Goal: Task Accomplishment & Management: Complete application form

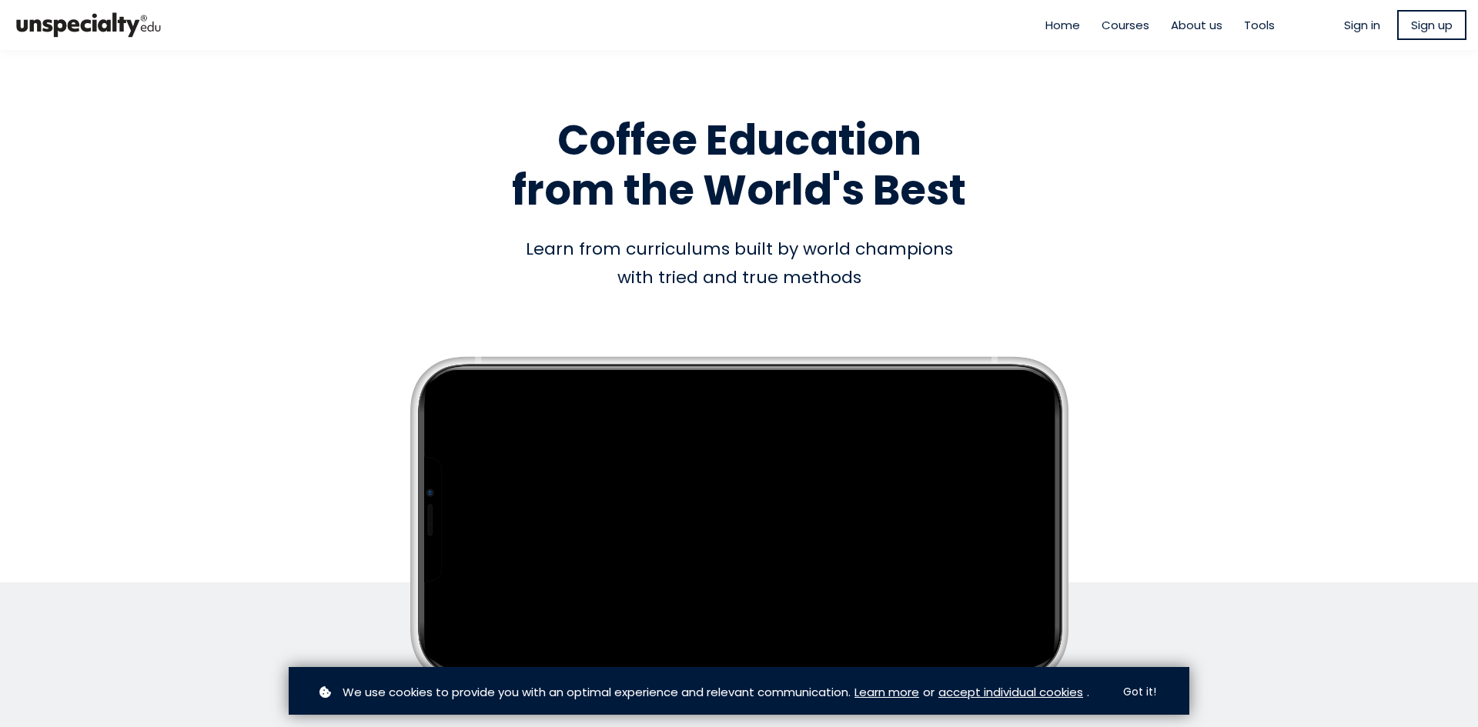
click at [1426, 21] on span "Sign up" at bounding box center [1432, 25] width 42 height 18
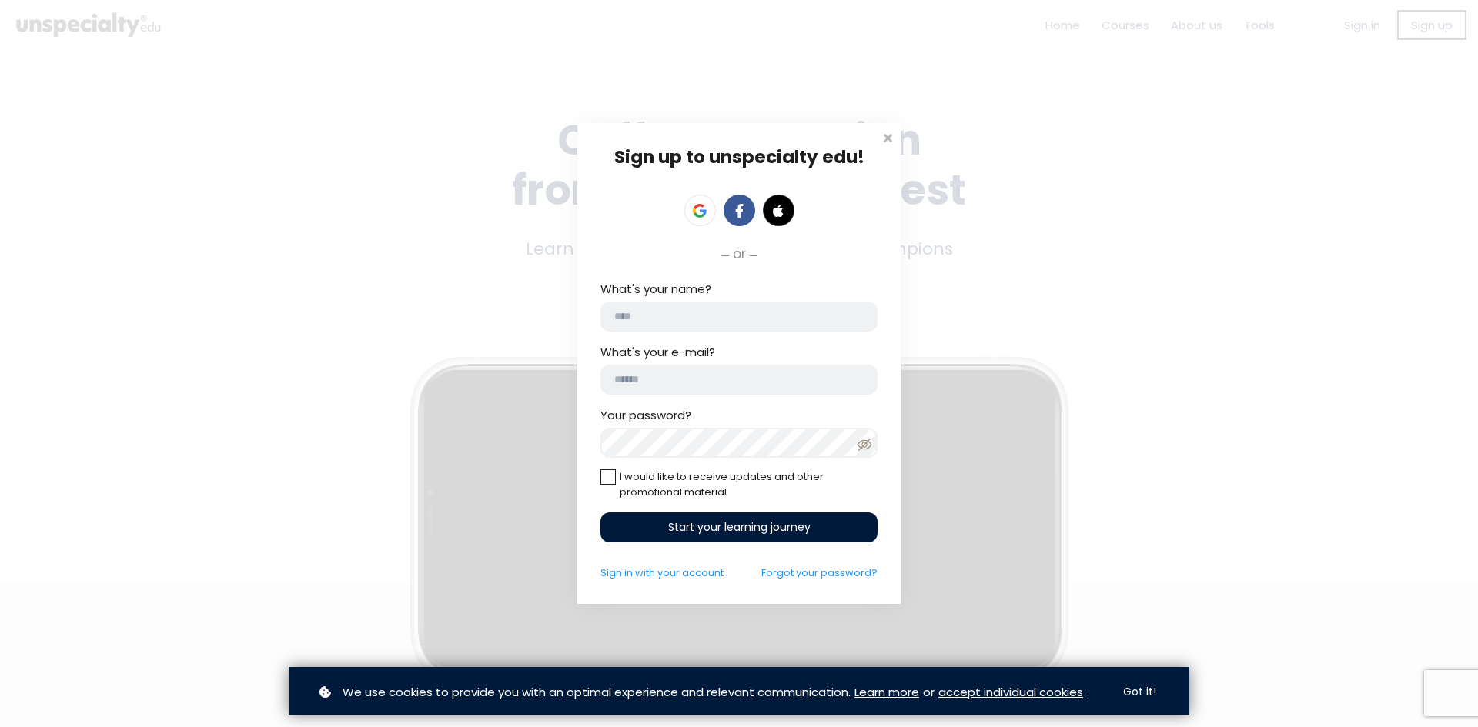
click at [668, 309] on input "What's your name?" at bounding box center [738, 317] width 277 height 30
click at [672, 572] on link "Sign in with your account" at bounding box center [661, 573] width 123 height 15
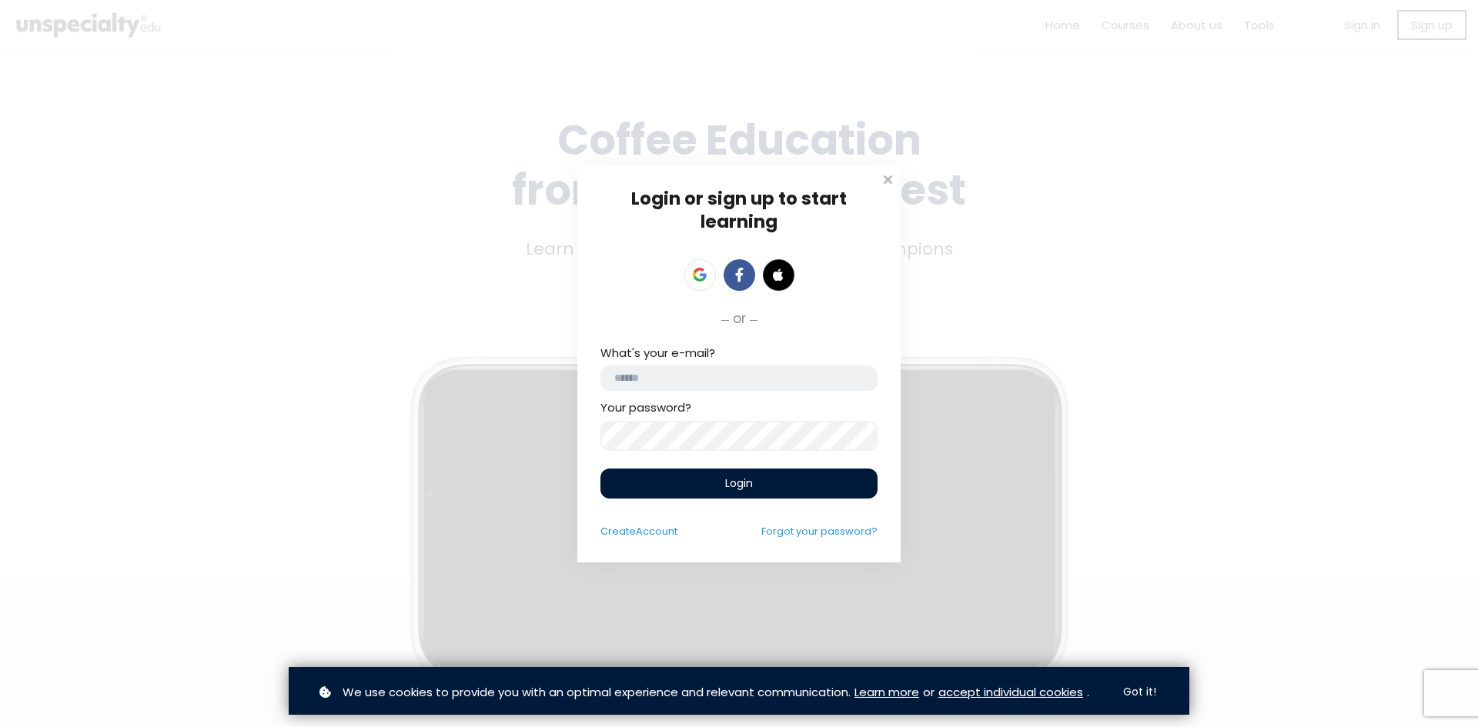
click at [674, 371] on input "email" at bounding box center [738, 378] width 277 height 25
drag, startPoint x: 713, startPoint y: 380, endPoint x: 581, endPoint y: 376, distance: 131.7
click at [581, 376] on div "Login or sign up to start learning Login to start learning Start learning" at bounding box center [738, 364] width 323 height 398
drag, startPoint x: 814, startPoint y: 382, endPoint x: 437, endPoint y: 375, distance: 377.3
click at [437, 375] on div "Login or sign up to start learning Login to start learning Start learning" at bounding box center [739, 363] width 1478 height 727
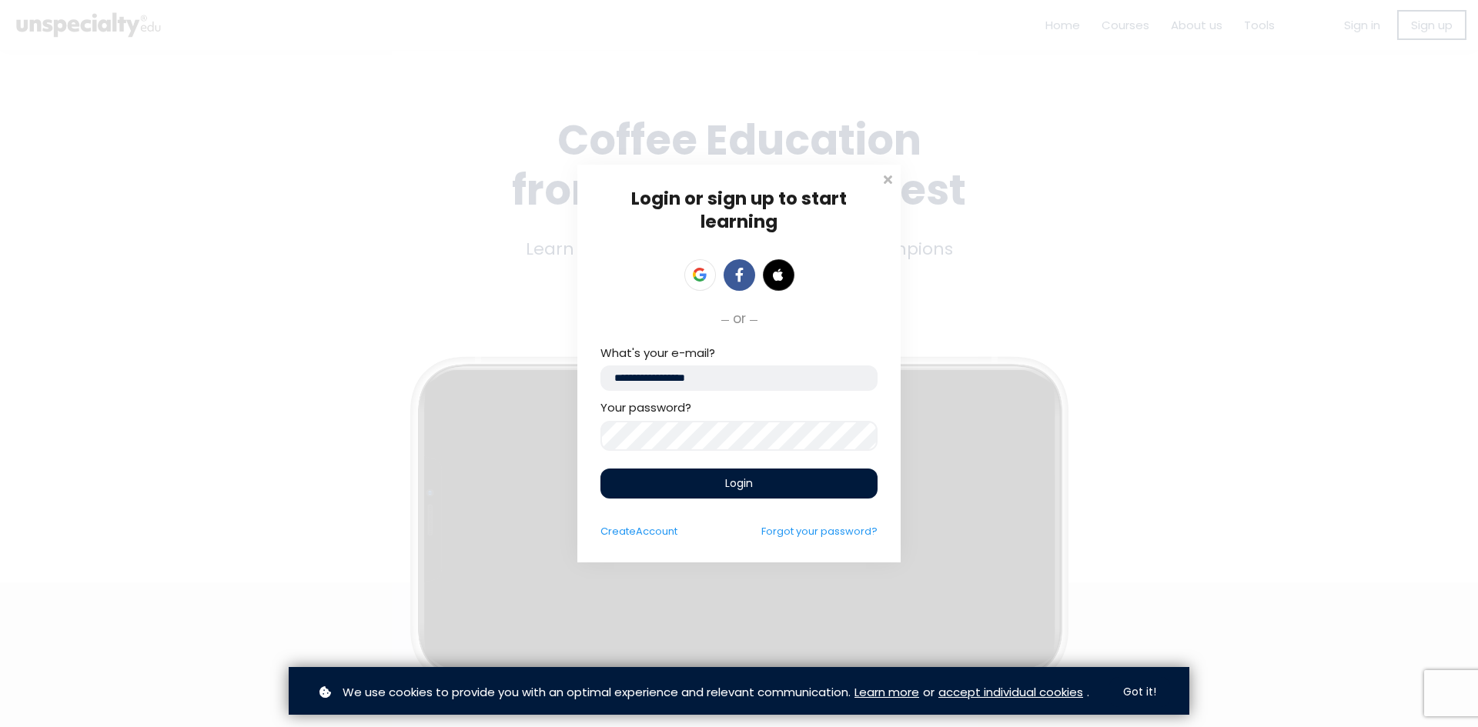
type input "**********"
click at [748, 477] on div "Login" at bounding box center [738, 484] width 277 height 30
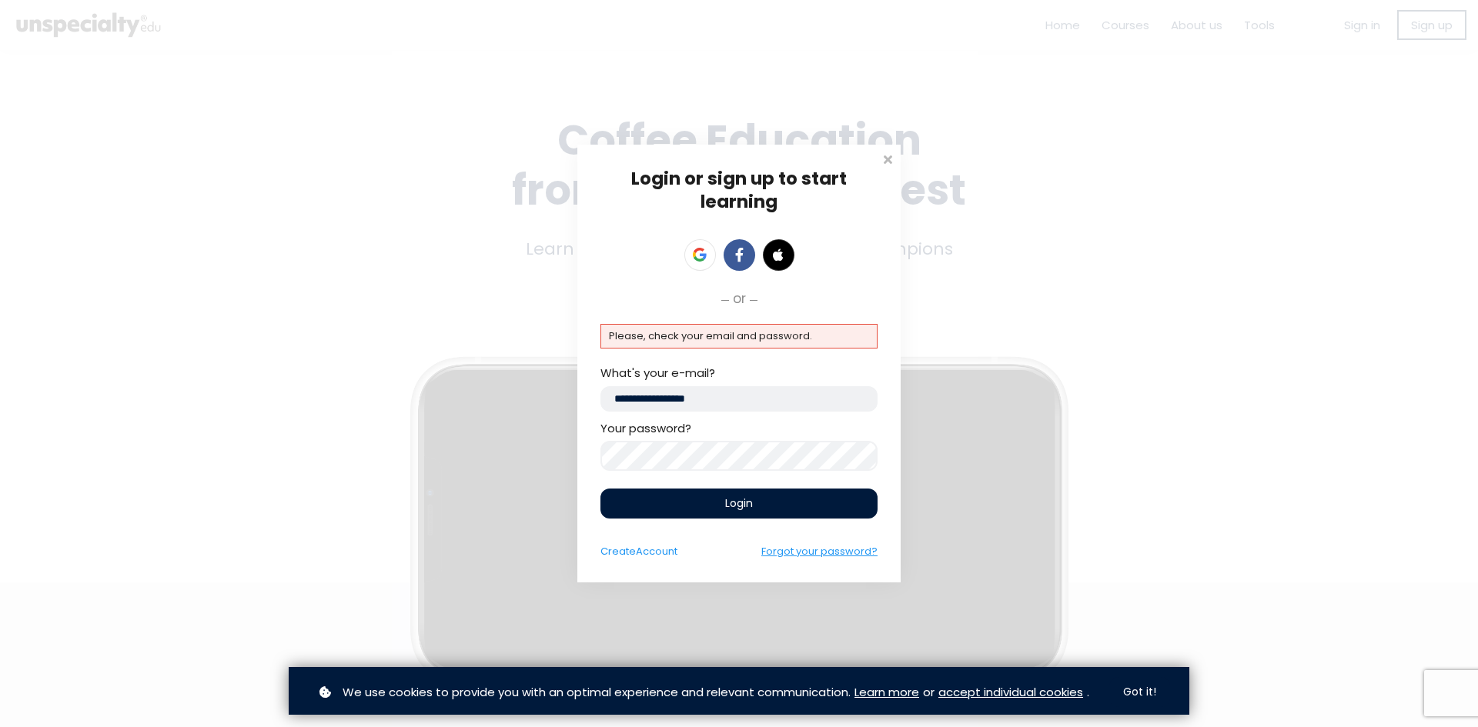
click at [809, 553] on link "Forgot your password?" at bounding box center [819, 551] width 116 height 15
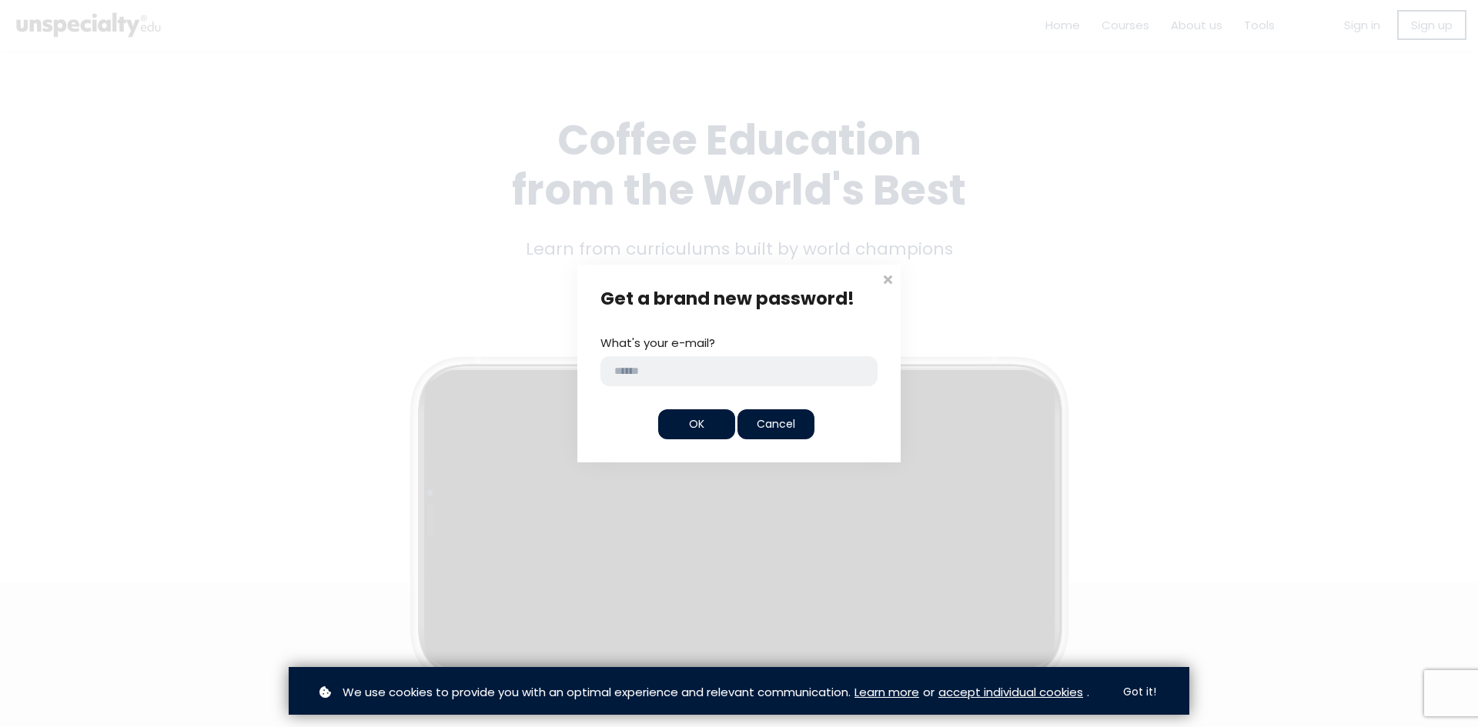
click at [674, 366] on input "email" at bounding box center [738, 371] width 277 height 30
type input "**********"
click at [700, 422] on span "OK" at bounding box center [696, 424] width 15 height 16
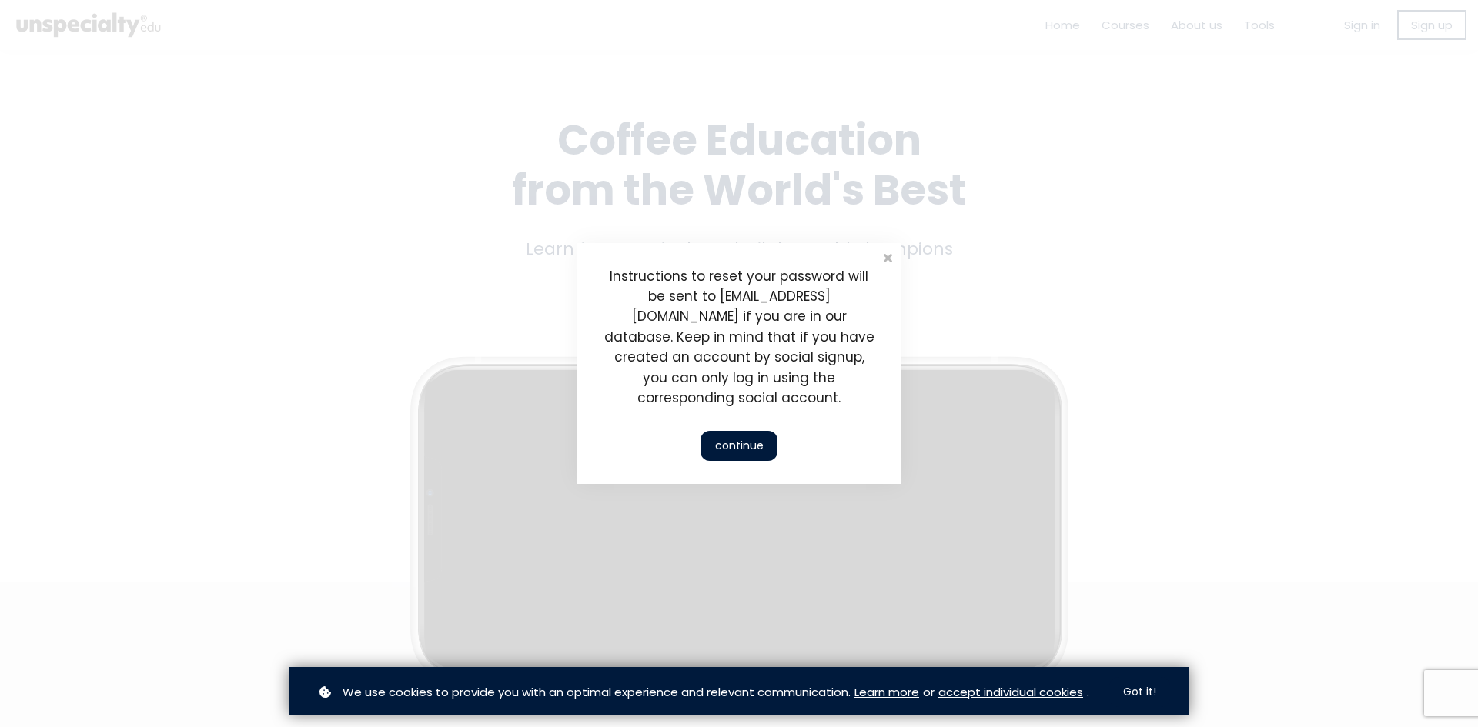
click at [729, 436] on div "continue" at bounding box center [739, 446] width 77 height 30
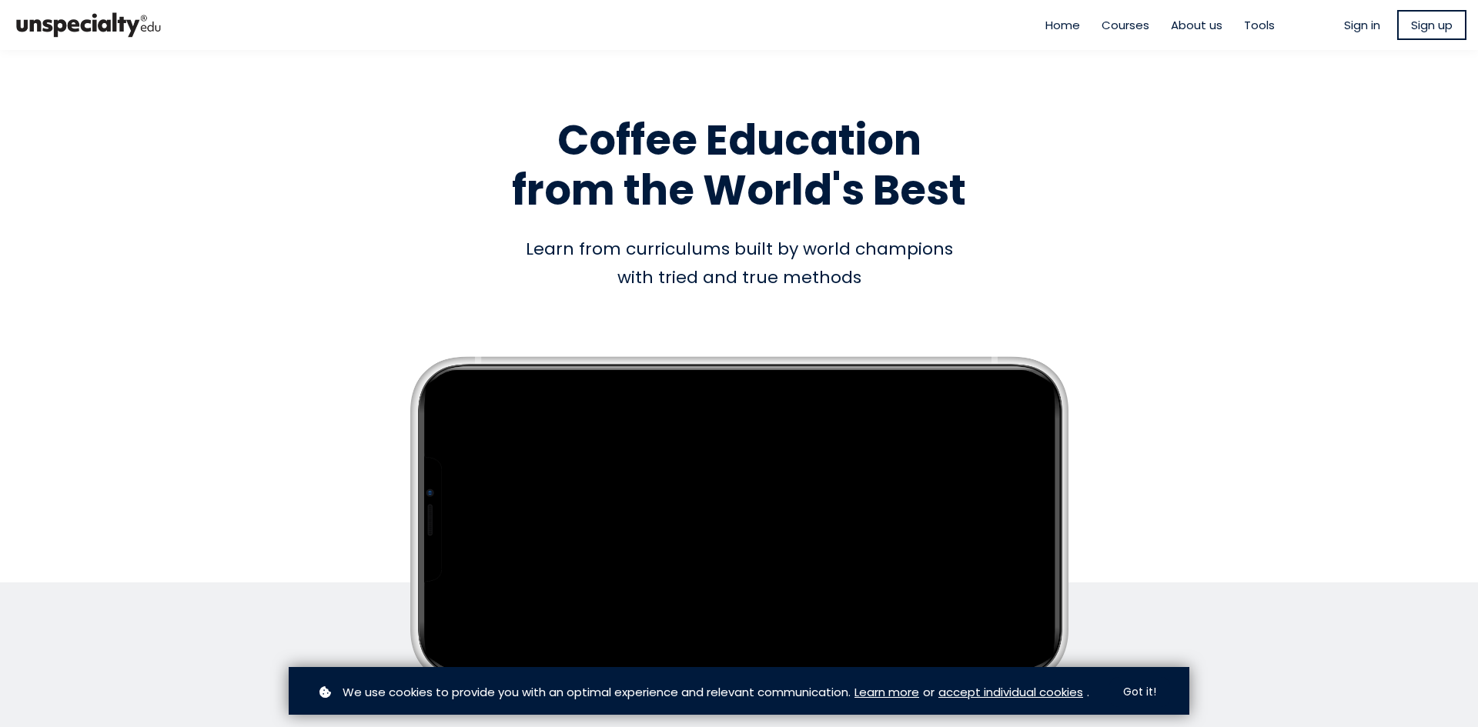
click at [1411, 29] on span "Sign up" at bounding box center [1432, 25] width 42 height 18
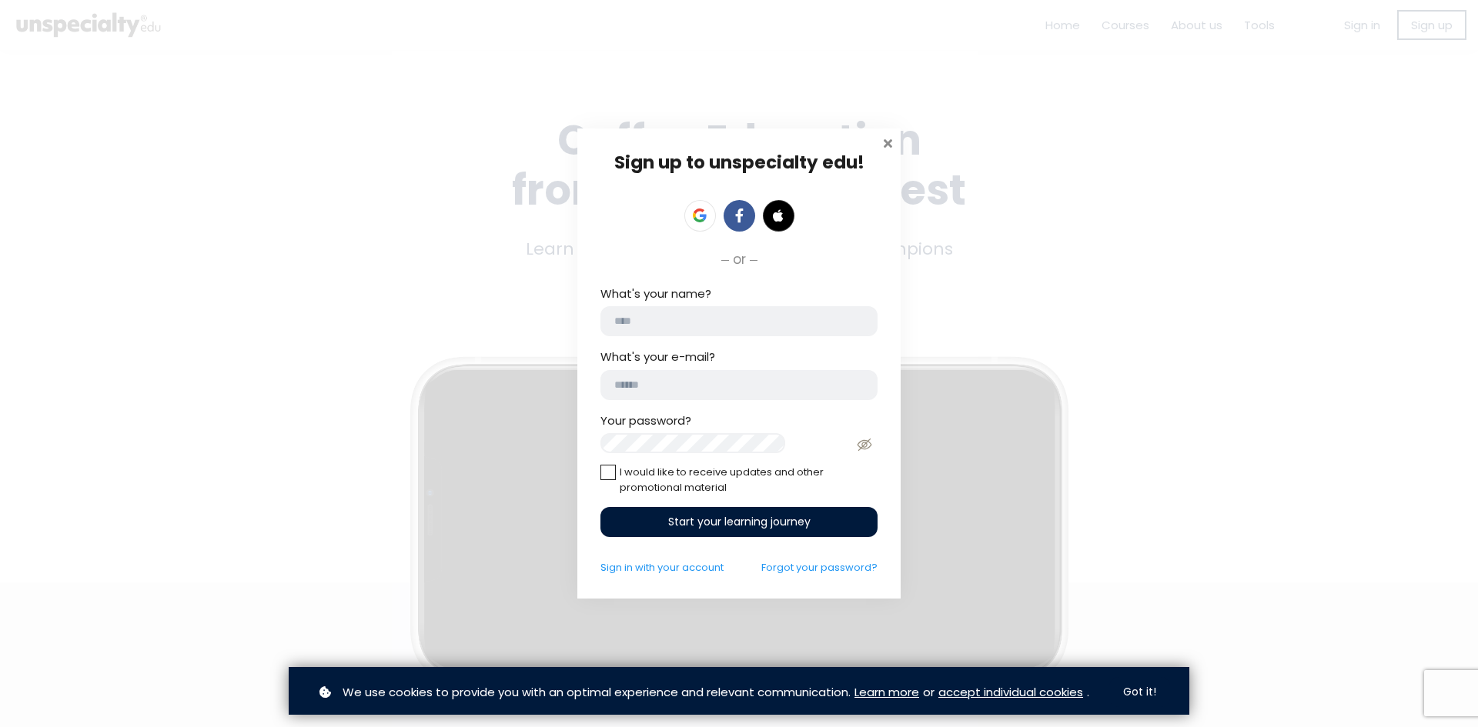
click at [888, 137] on span at bounding box center [887, 141] width 15 height 15
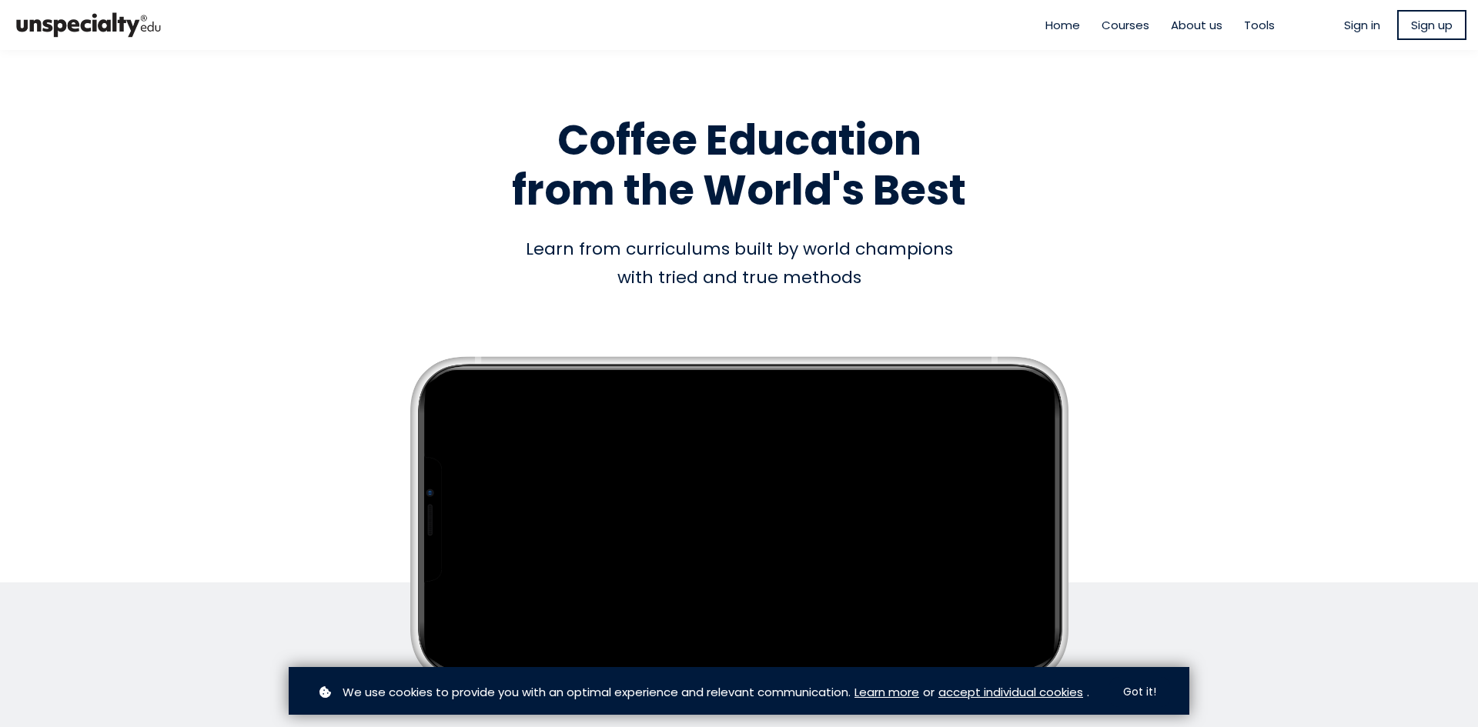
click at [1344, 30] on span "Sign in" at bounding box center [1362, 25] width 36 height 18
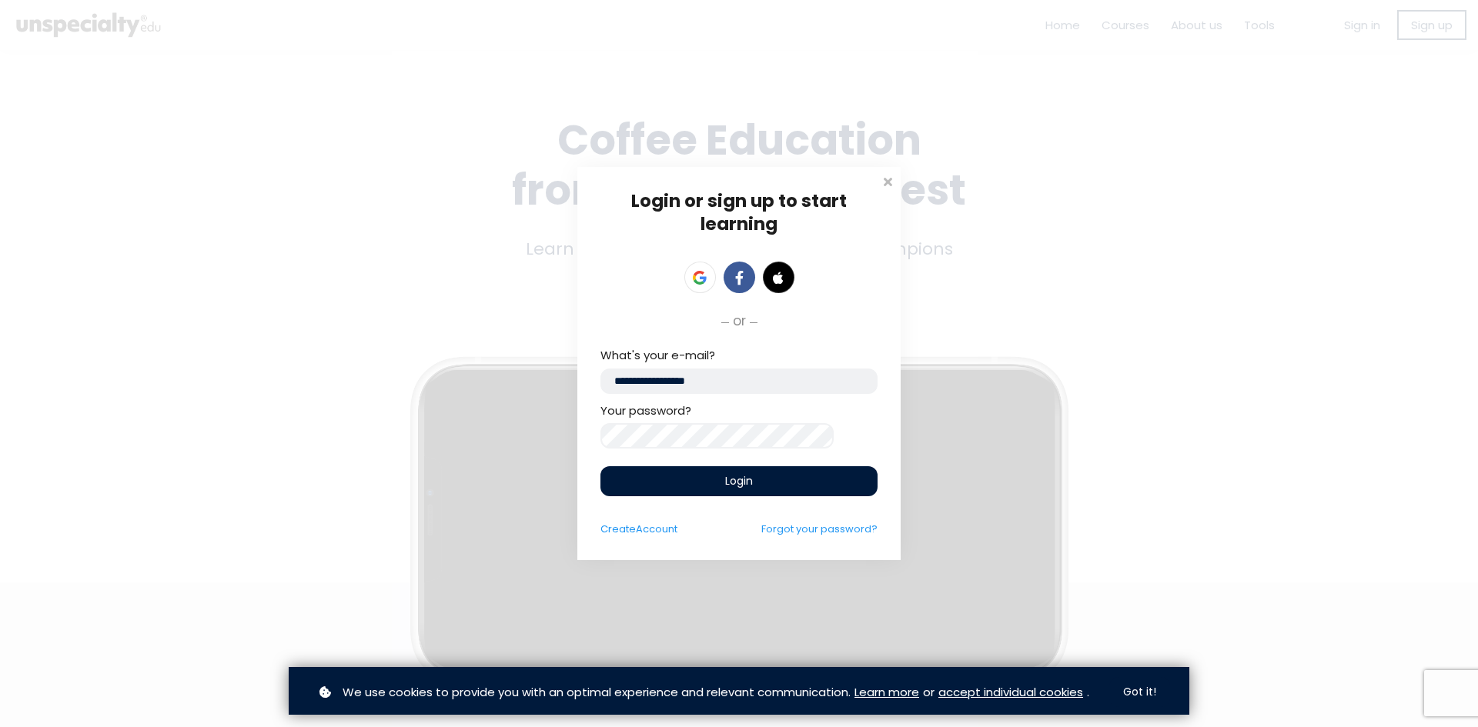
click at [724, 482] on div "Login" at bounding box center [738, 482] width 277 height 30
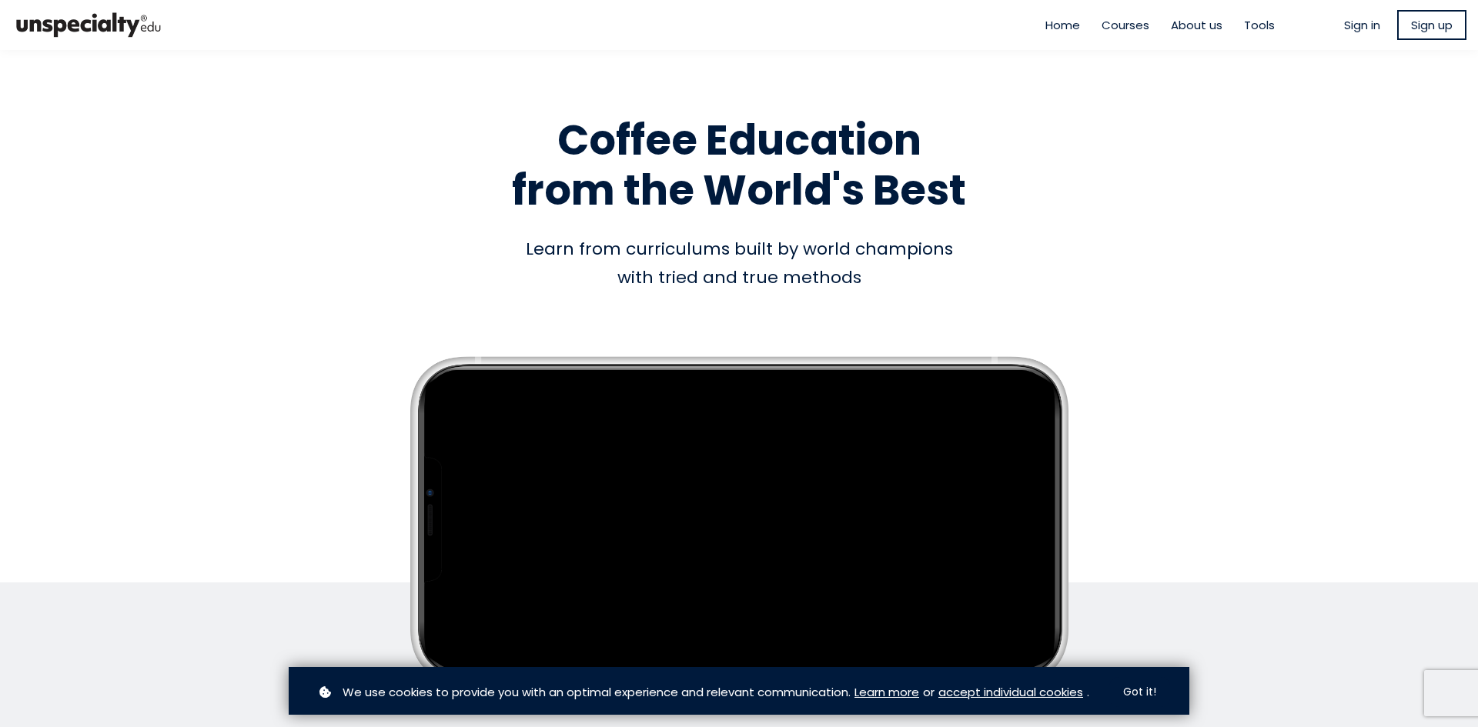
click at [1357, 26] on span "Sign in" at bounding box center [1362, 25] width 36 height 18
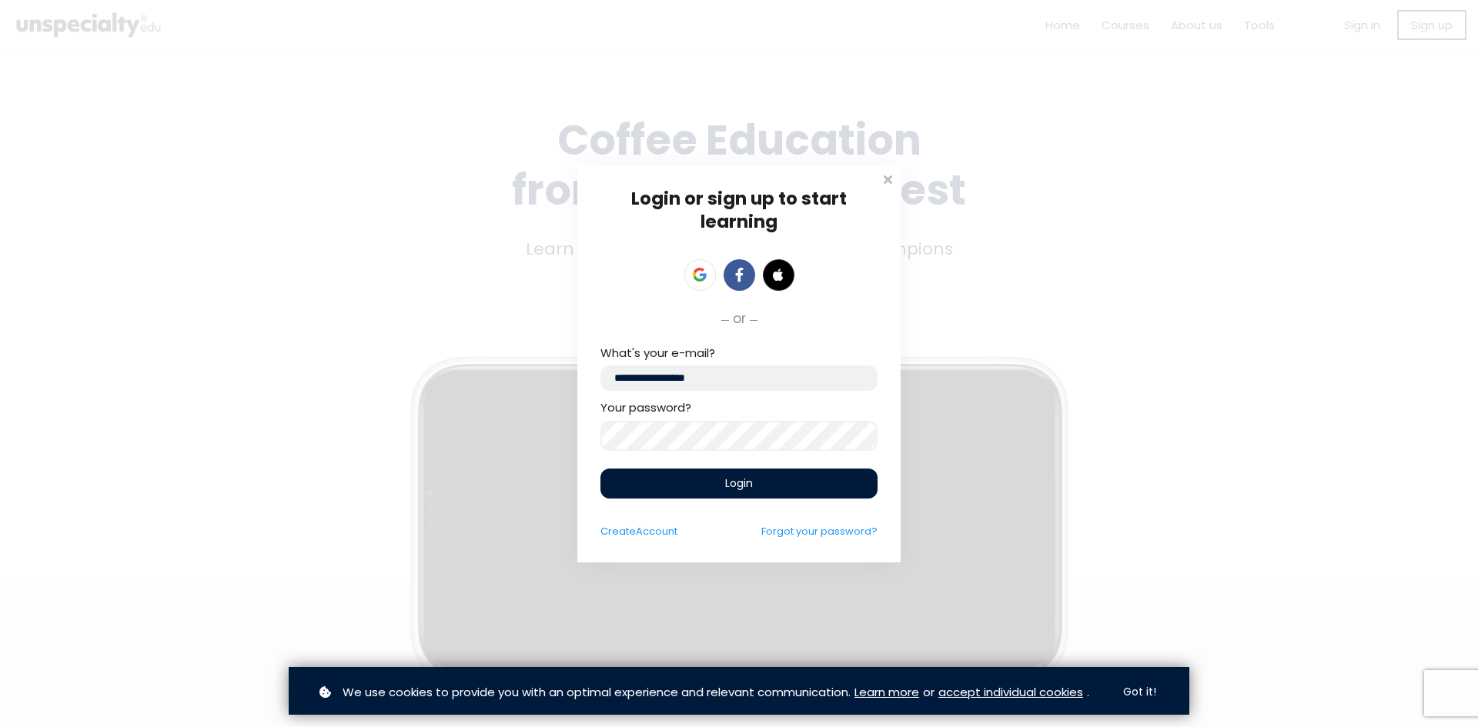
click at [714, 474] on div "Login" at bounding box center [738, 484] width 277 height 30
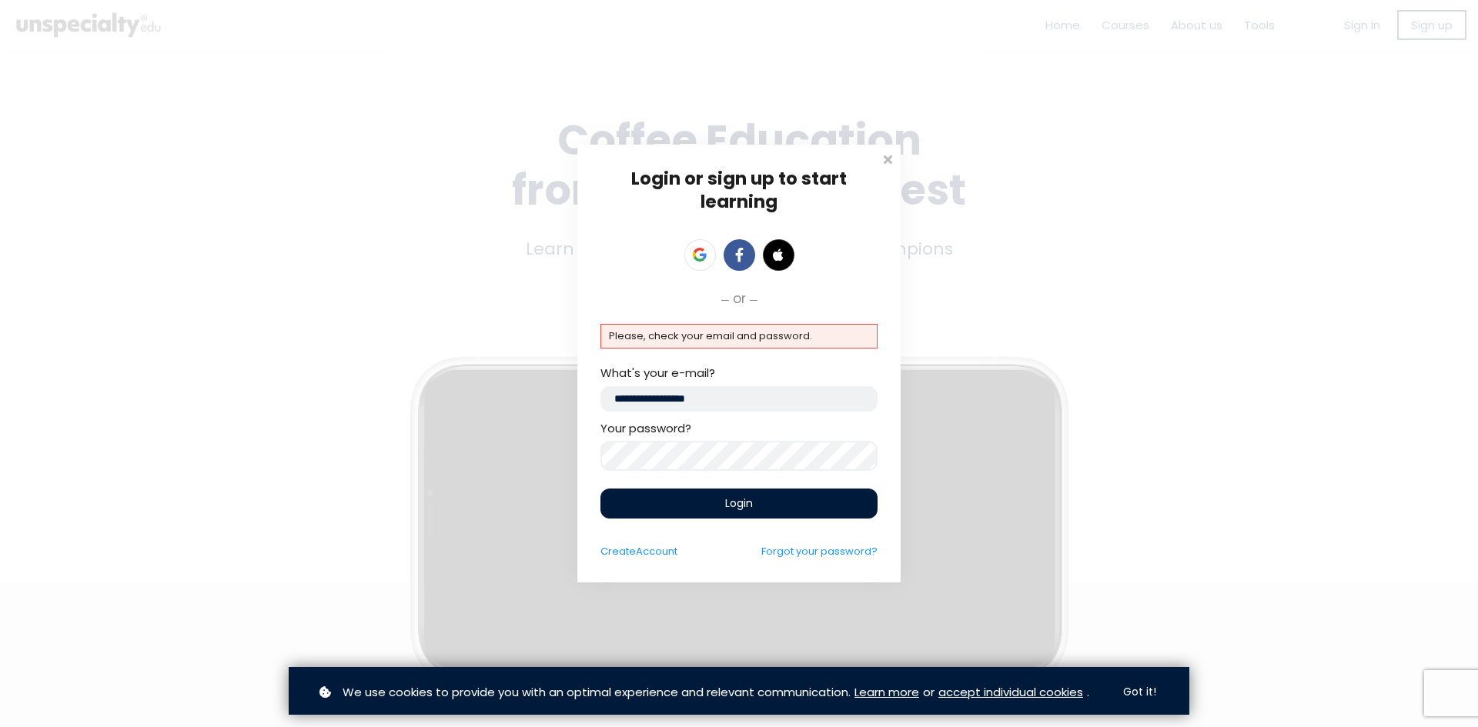
click at [634, 395] on input "**********" at bounding box center [738, 398] width 277 height 25
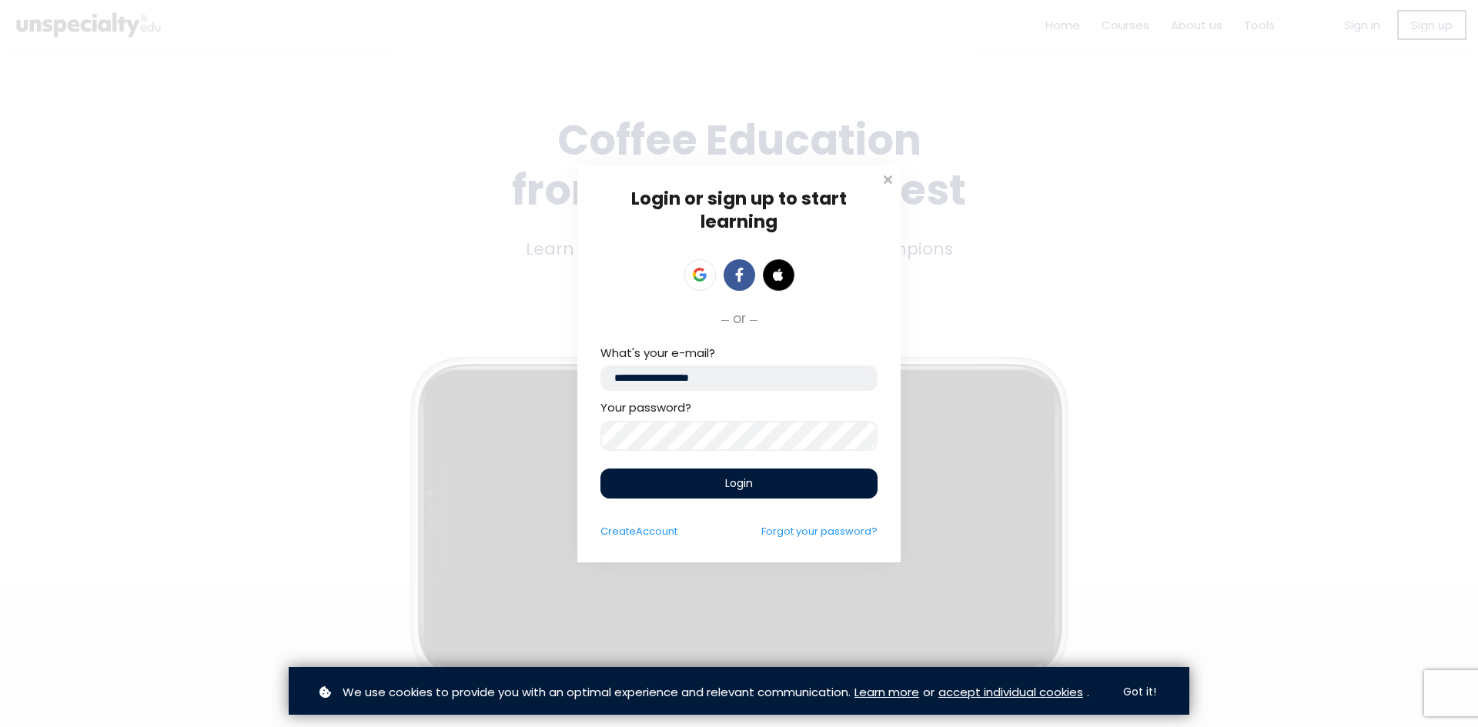
type input "**********"
click at [548, 440] on div "Login or sign up to start learning Login to start learning Start learning" at bounding box center [739, 363] width 1478 height 727
click at [750, 487] on span "Login" at bounding box center [739, 484] width 28 height 16
click at [712, 483] on div "Login" at bounding box center [738, 484] width 277 height 30
click at [733, 487] on span "Login" at bounding box center [739, 484] width 28 height 16
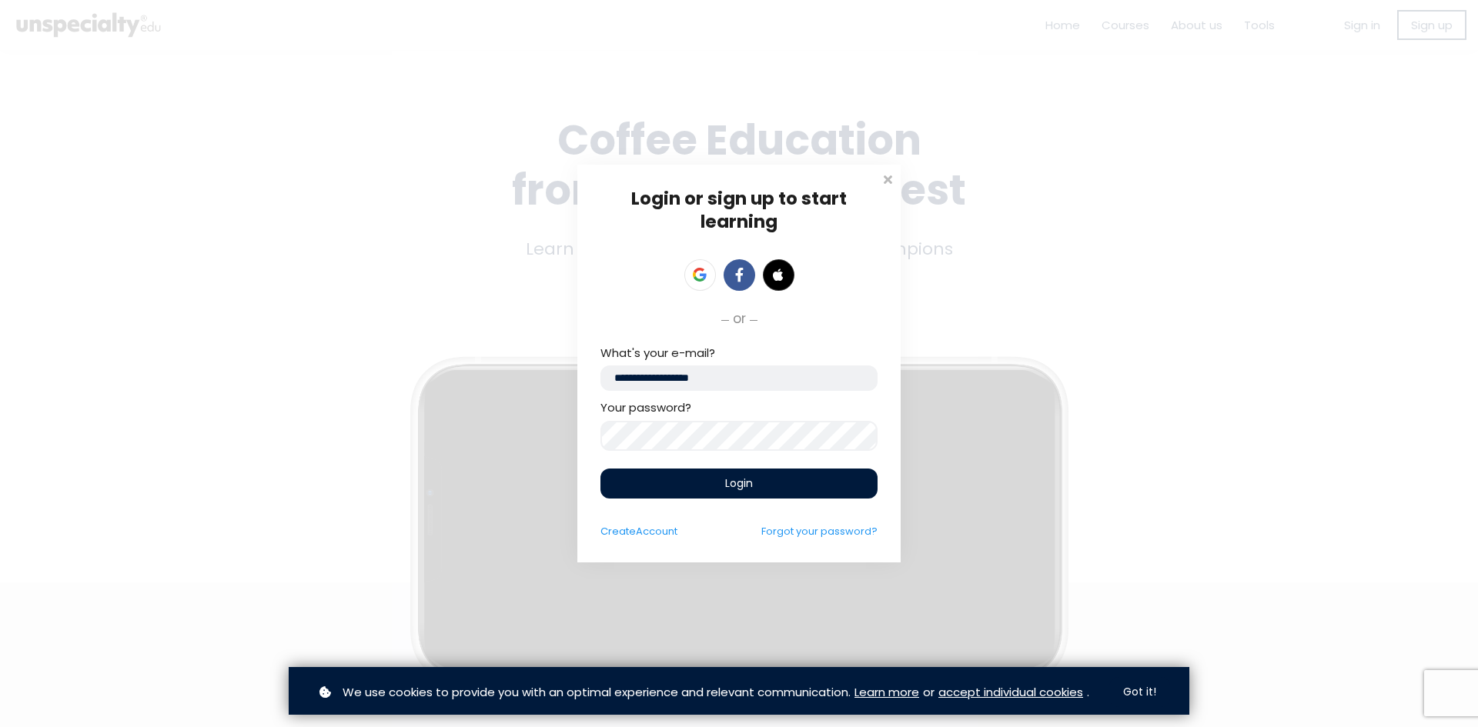
click at [707, 481] on div "Login" at bounding box center [738, 484] width 277 height 30
